Goal: Check status: Check status

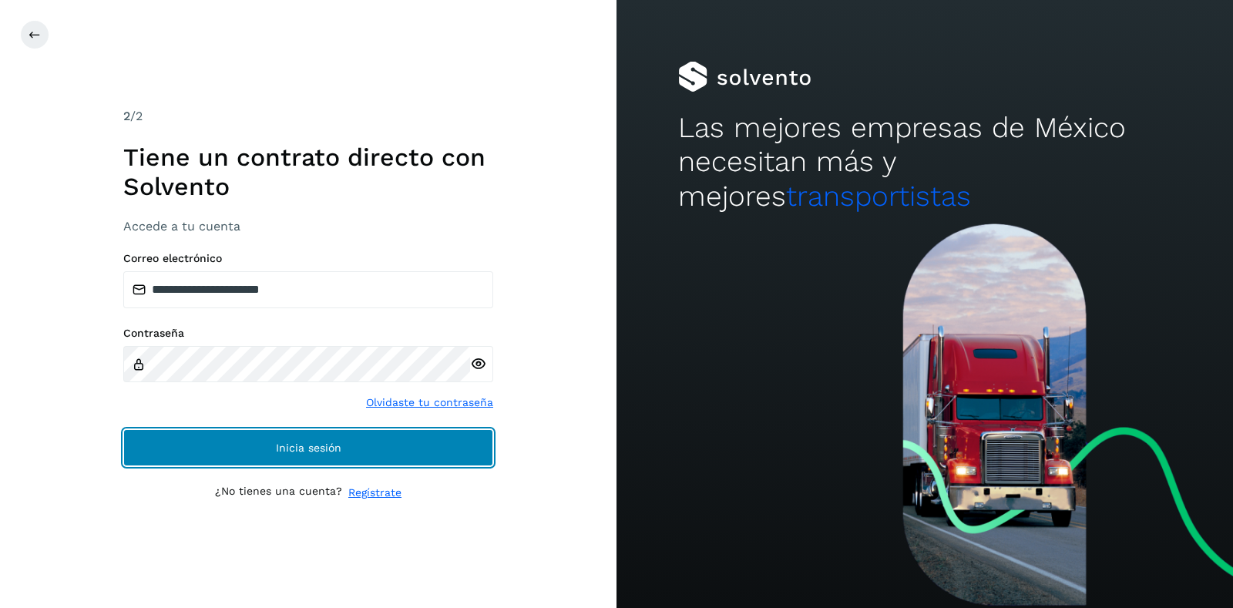
click at [245, 453] on button "Inicia sesión" at bounding box center [308, 447] width 370 height 37
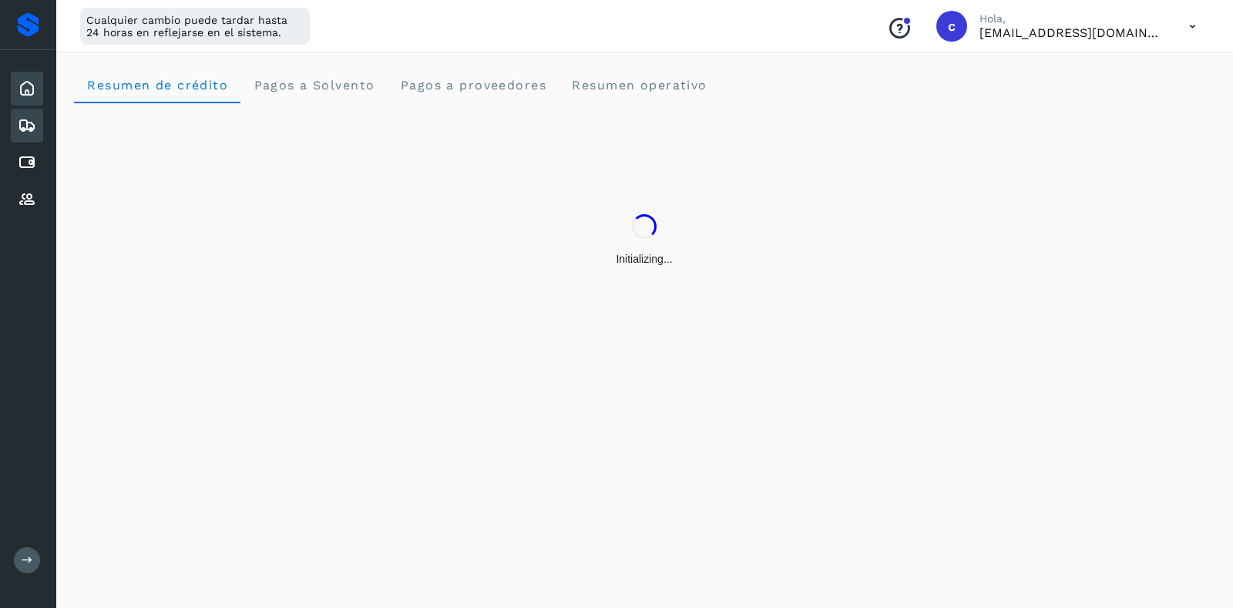
click at [27, 119] on icon at bounding box center [27, 125] width 18 height 18
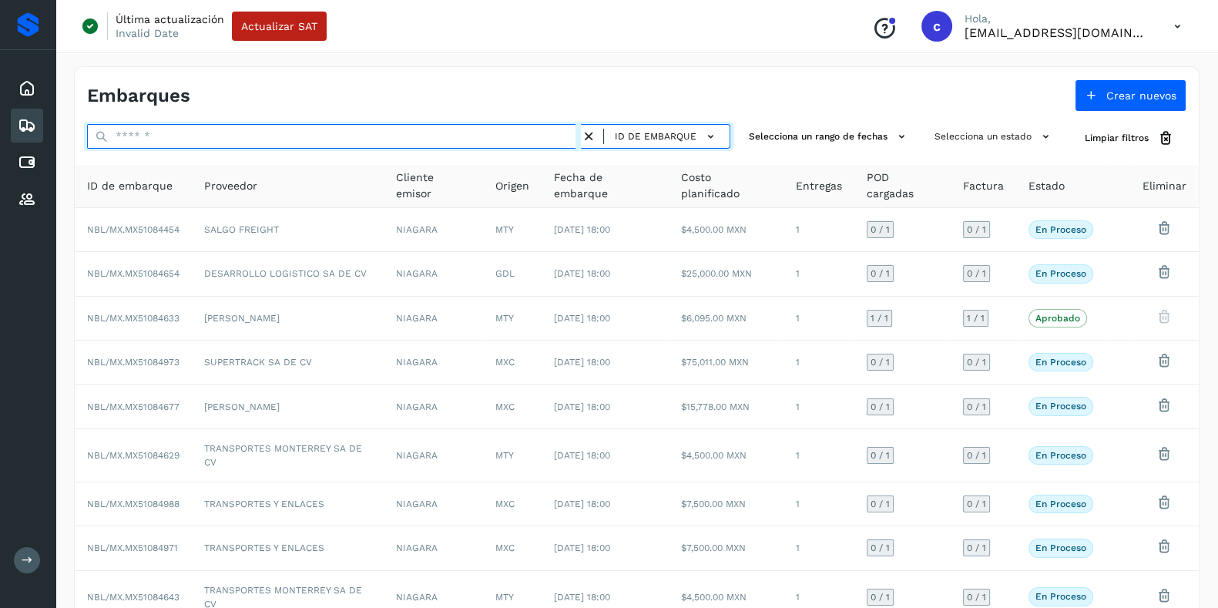
click at [272, 136] on input "text" at bounding box center [334, 136] width 494 height 25
paste input "**********"
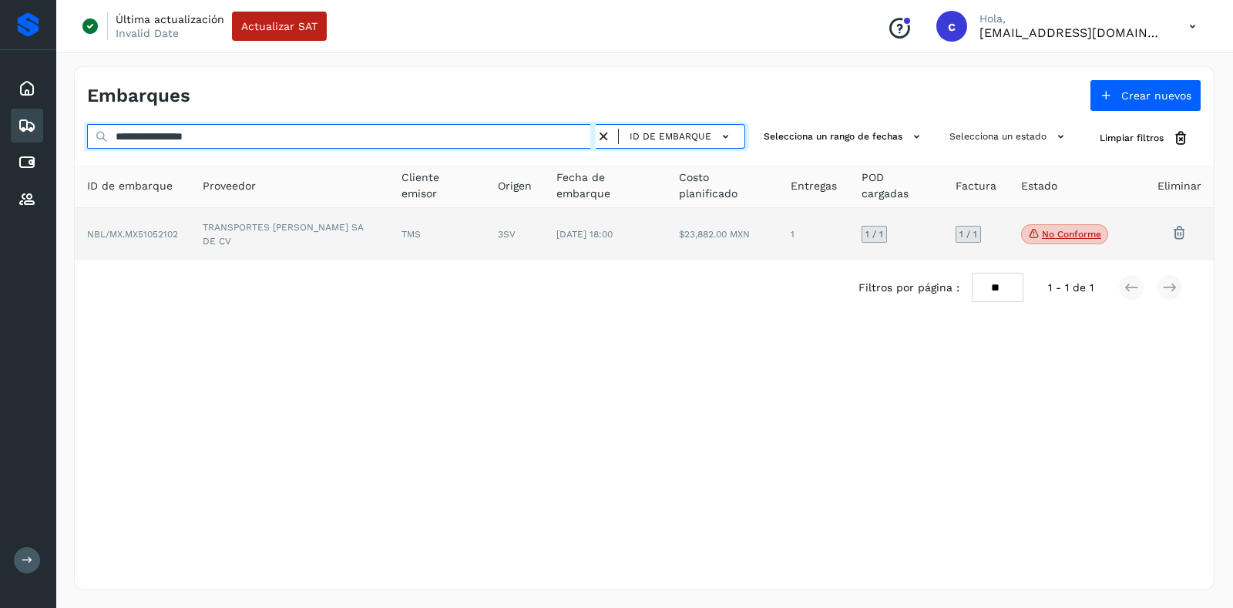
type input "**********"
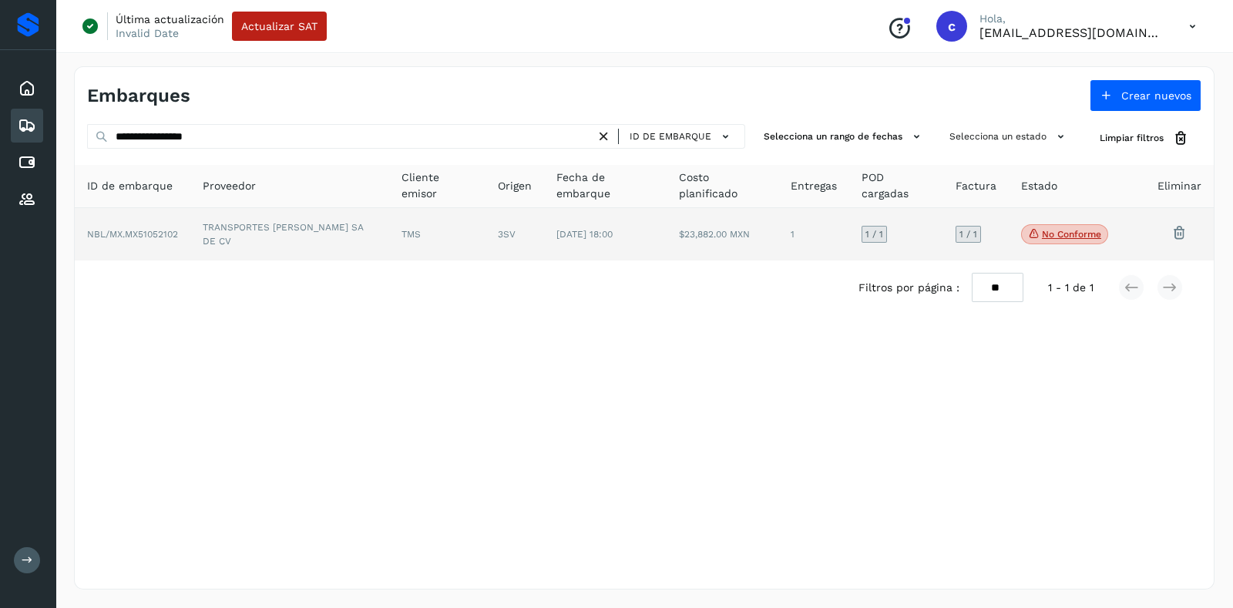
click at [1078, 234] on p "No conforme" at bounding box center [1071, 234] width 59 height 11
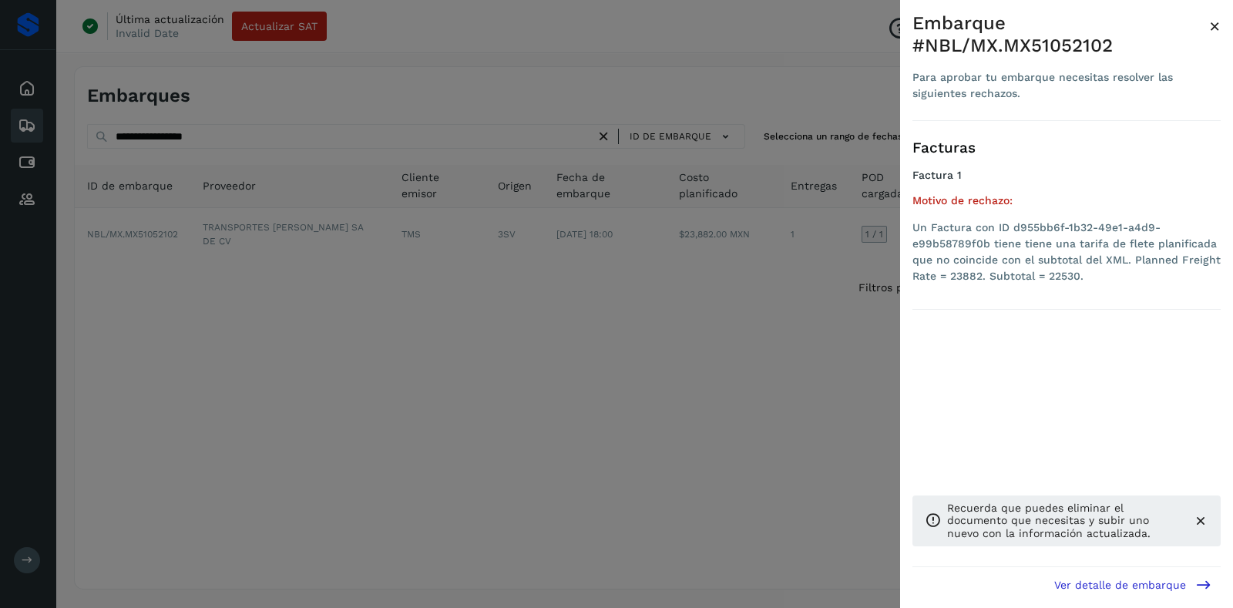
click at [842, 322] on div at bounding box center [616, 304] width 1233 height 608
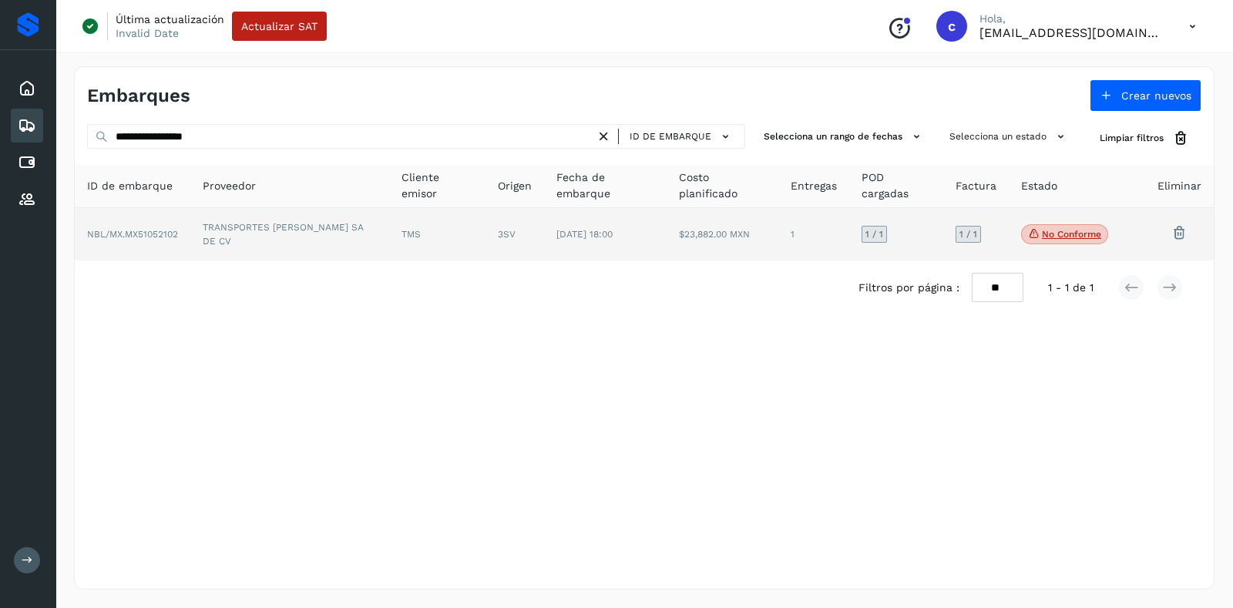
click at [1125, 225] on td at bounding box center [1132, 234] width 25 height 52
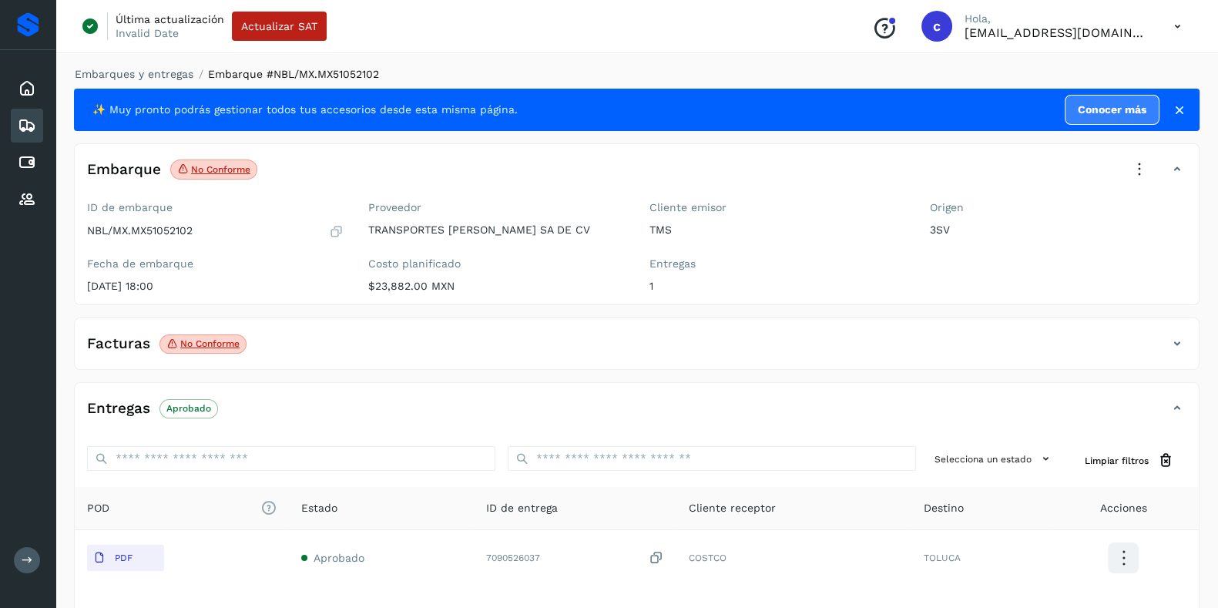
click at [204, 345] on p "No conforme" at bounding box center [209, 343] width 59 height 11
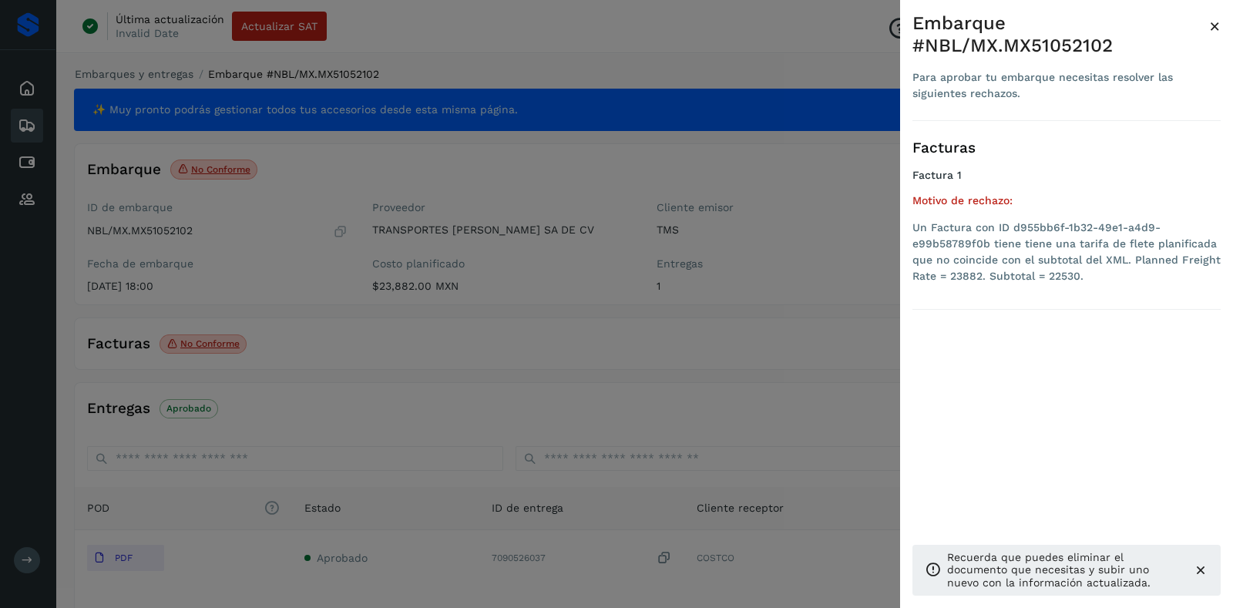
click at [127, 342] on div at bounding box center [616, 304] width 1233 height 608
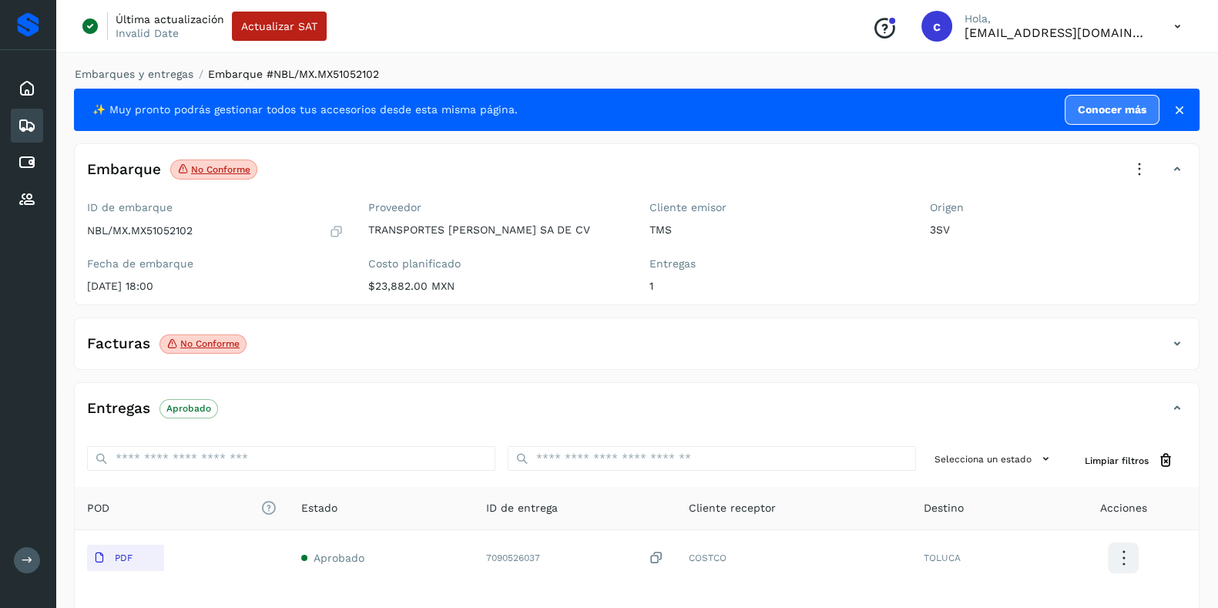
click at [127, 342] on h4 "Facturas" at bounding box center [118, 344] width 63 height 18
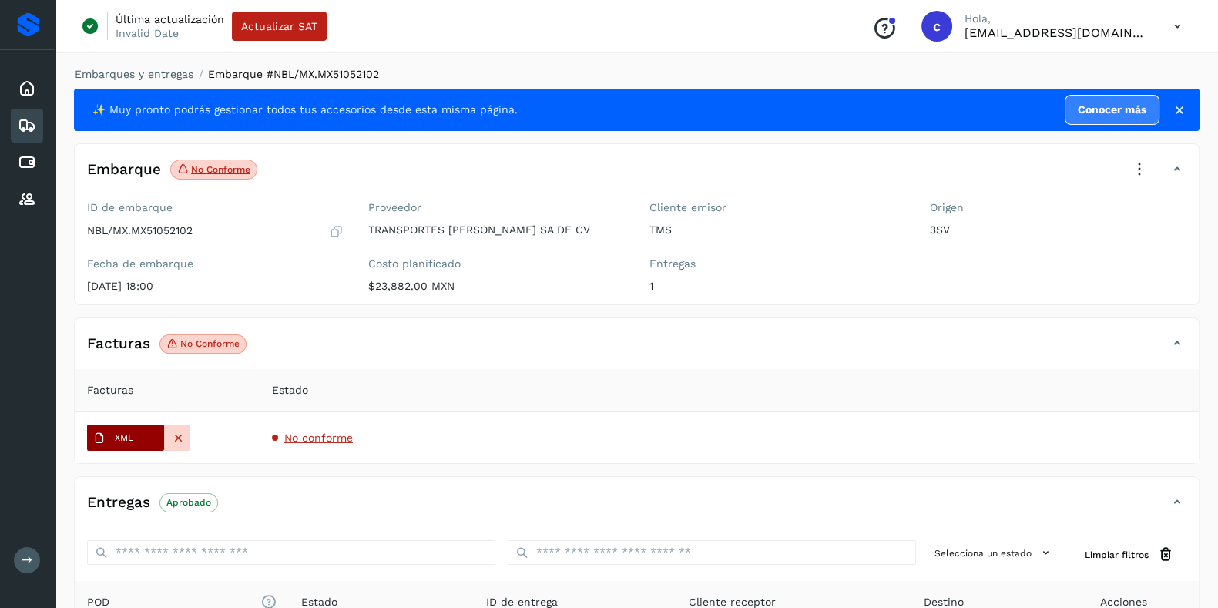
click at [129, 436] on p "XML" at bounding box center [124, 437] width 18 height 11
